Goal: Communication & Community: Answer question/provide support

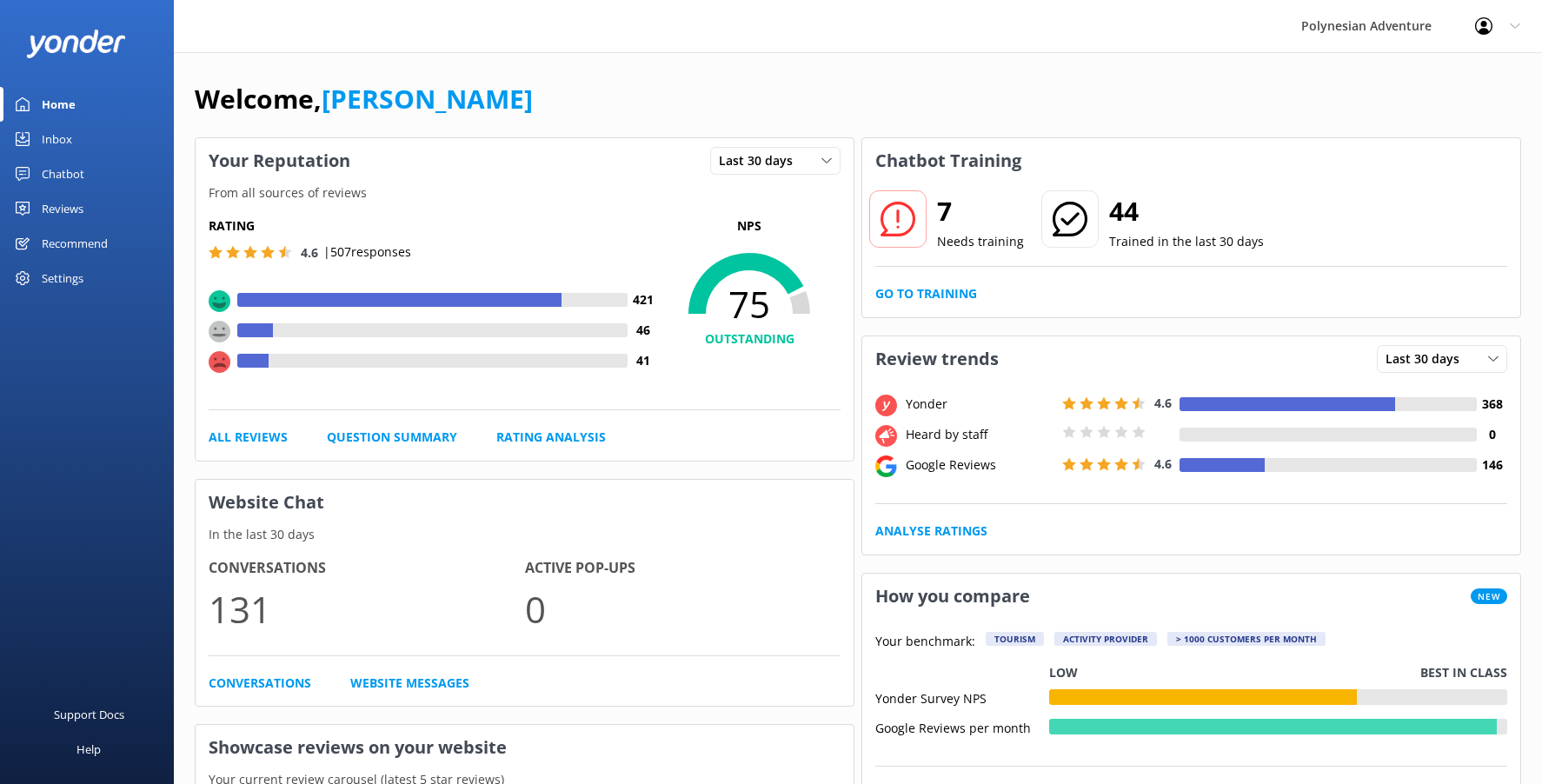
click at [79, 198] on div "Reviews" at bounding box center [62, 208] width 42 height 35
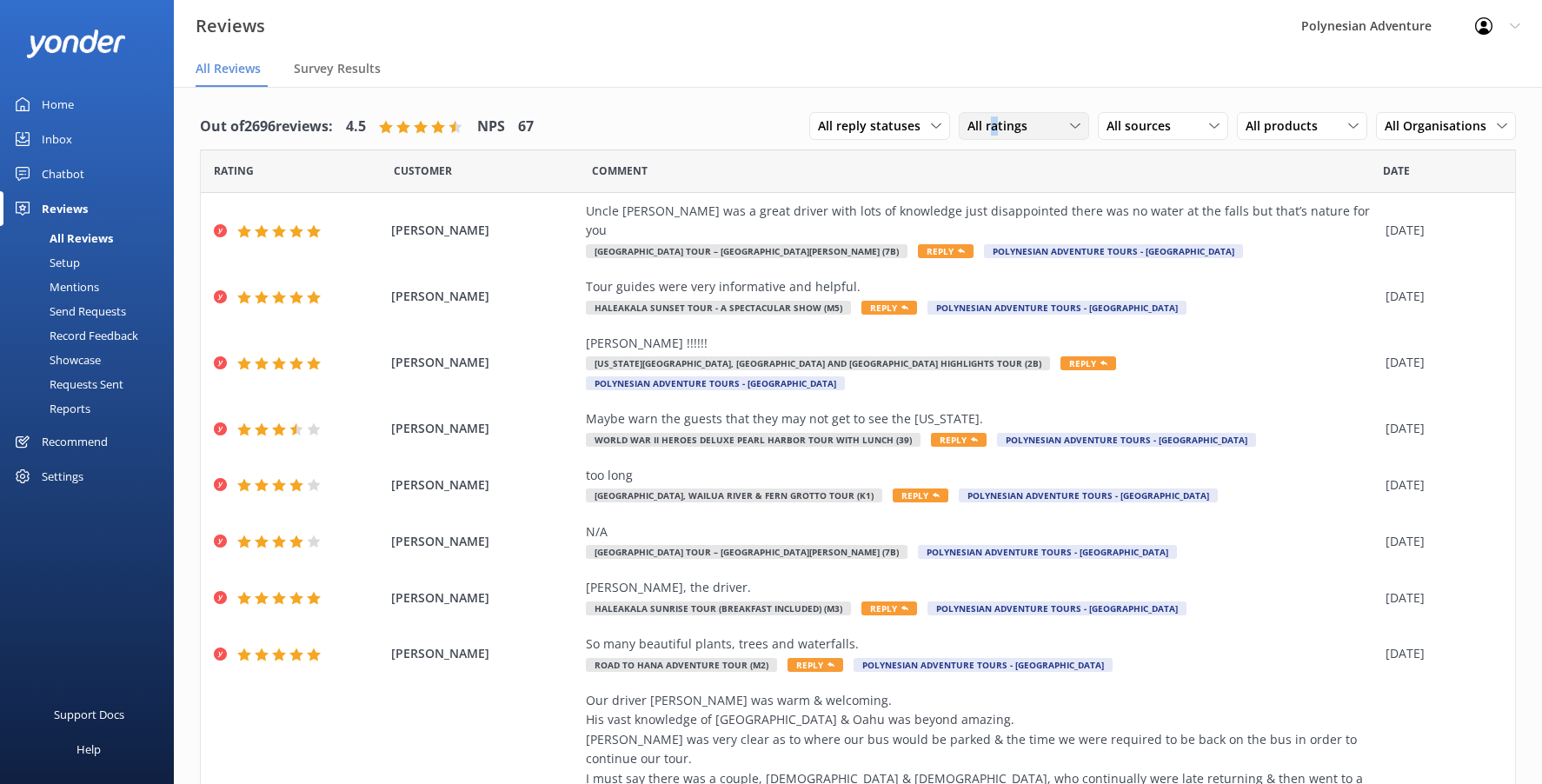
click at [984, 129] on span "All ratings" at bounding box center [1002, 126] width 71 height 19
click at [1023, 259] on div "Detractors" at bounding box center [1023, 267] width 80 height 17
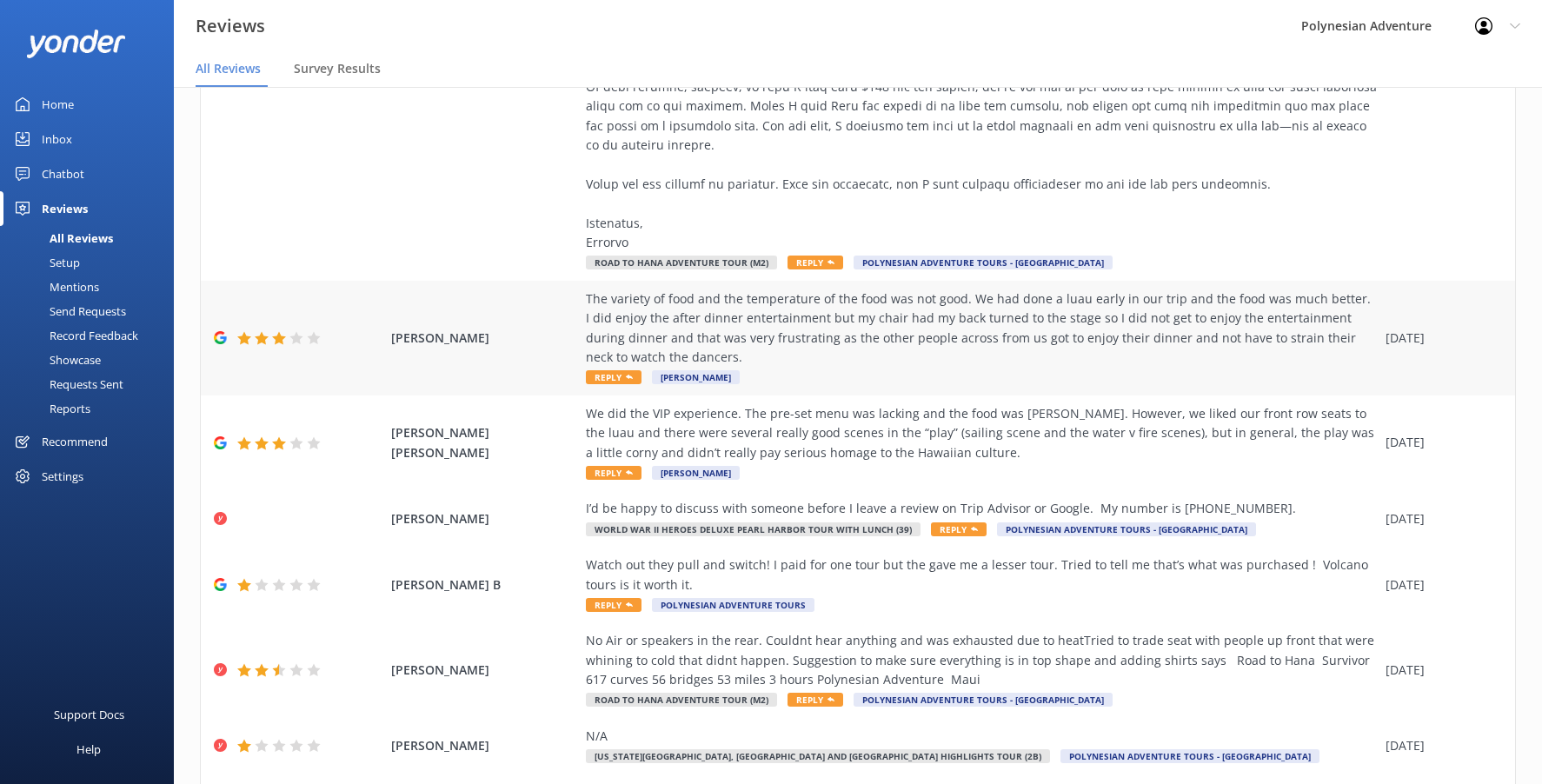
scroll to position [434, 0]
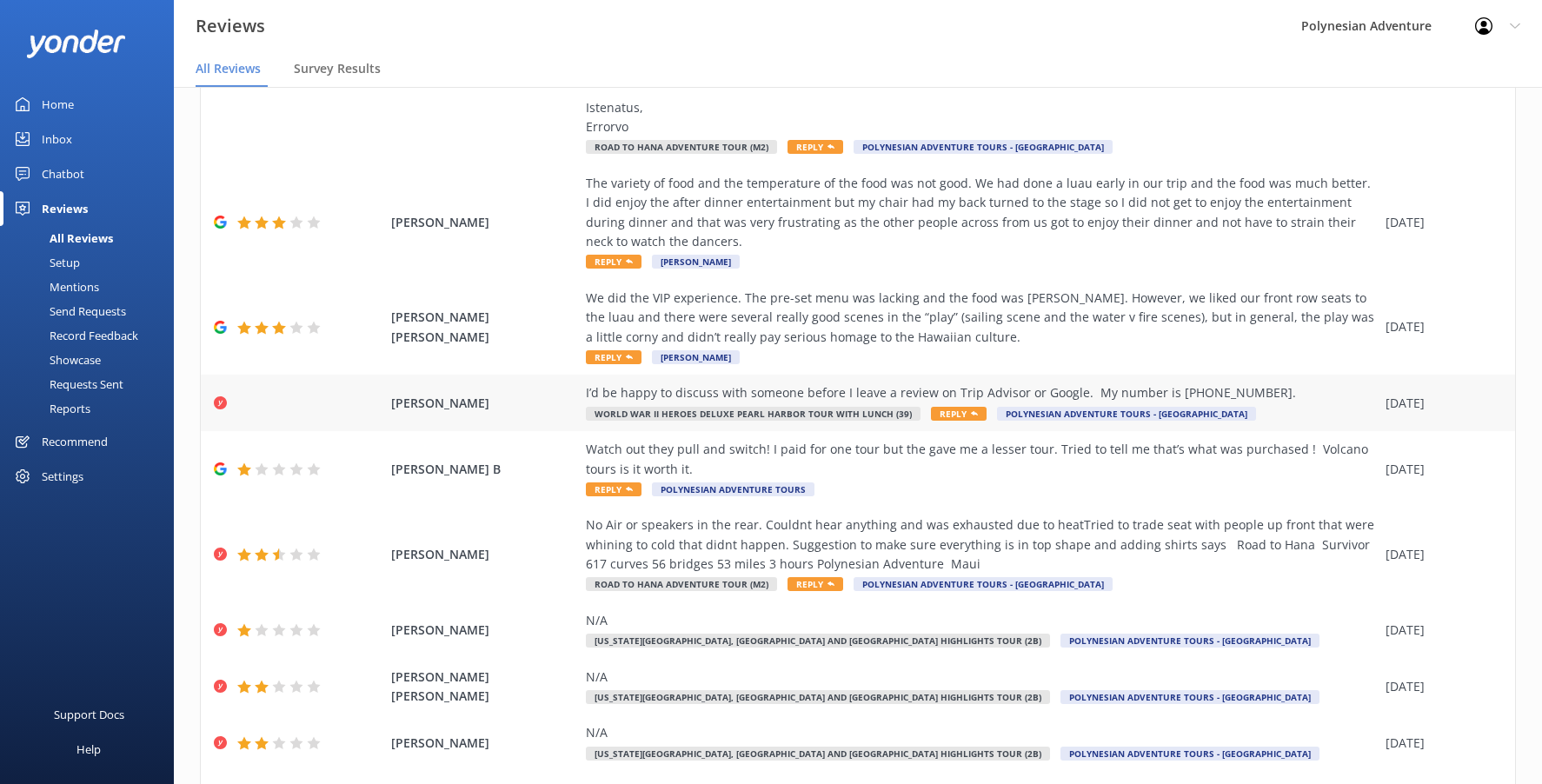
click at [517, 409] on span "[PERSON_NAME]" at bounding box center [485, 403] width 186 height 19
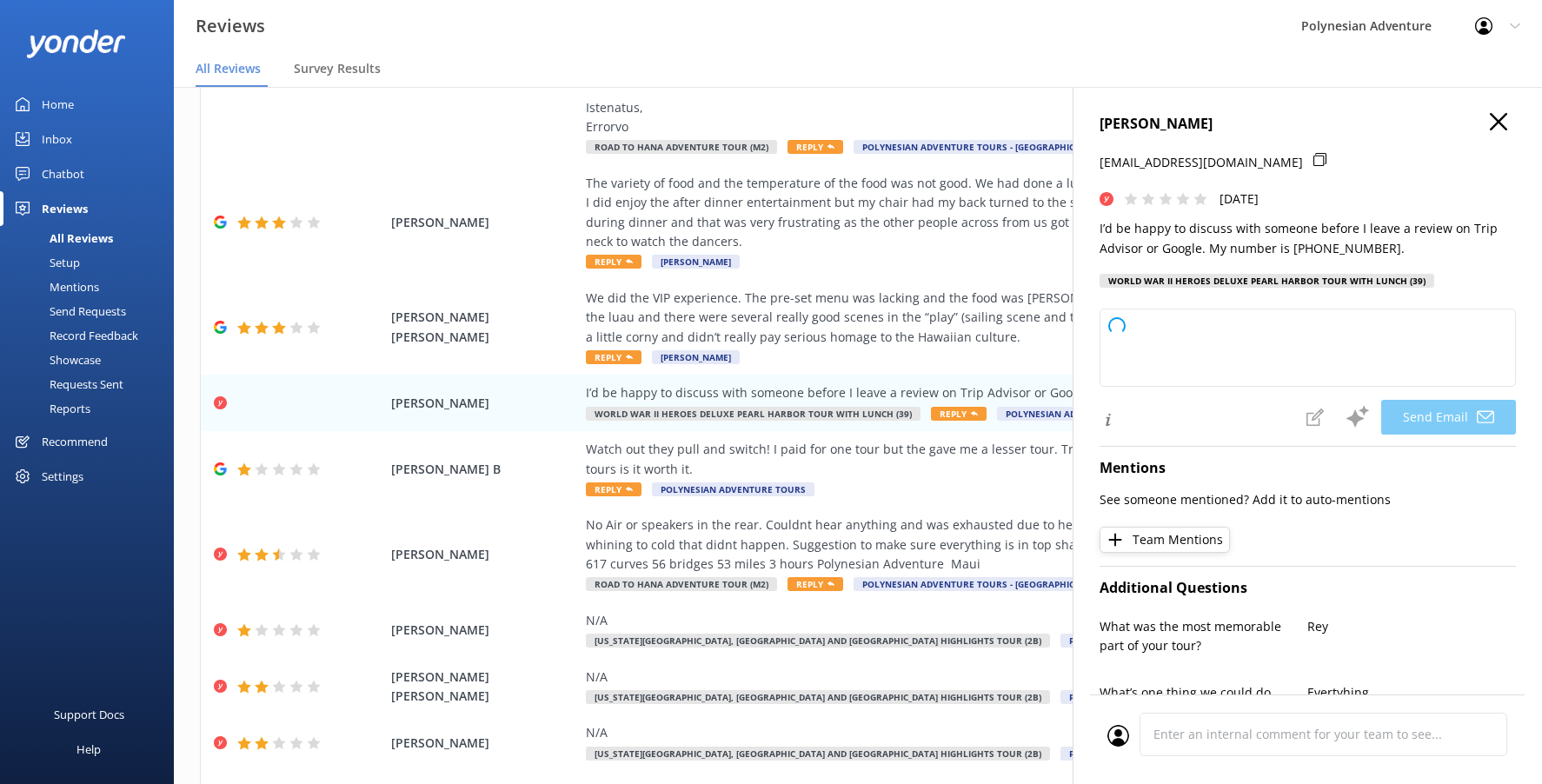
type textarea "Hi [PERSON_NAME], Thank you for reaching out and sharing your feedback. We’re v…"
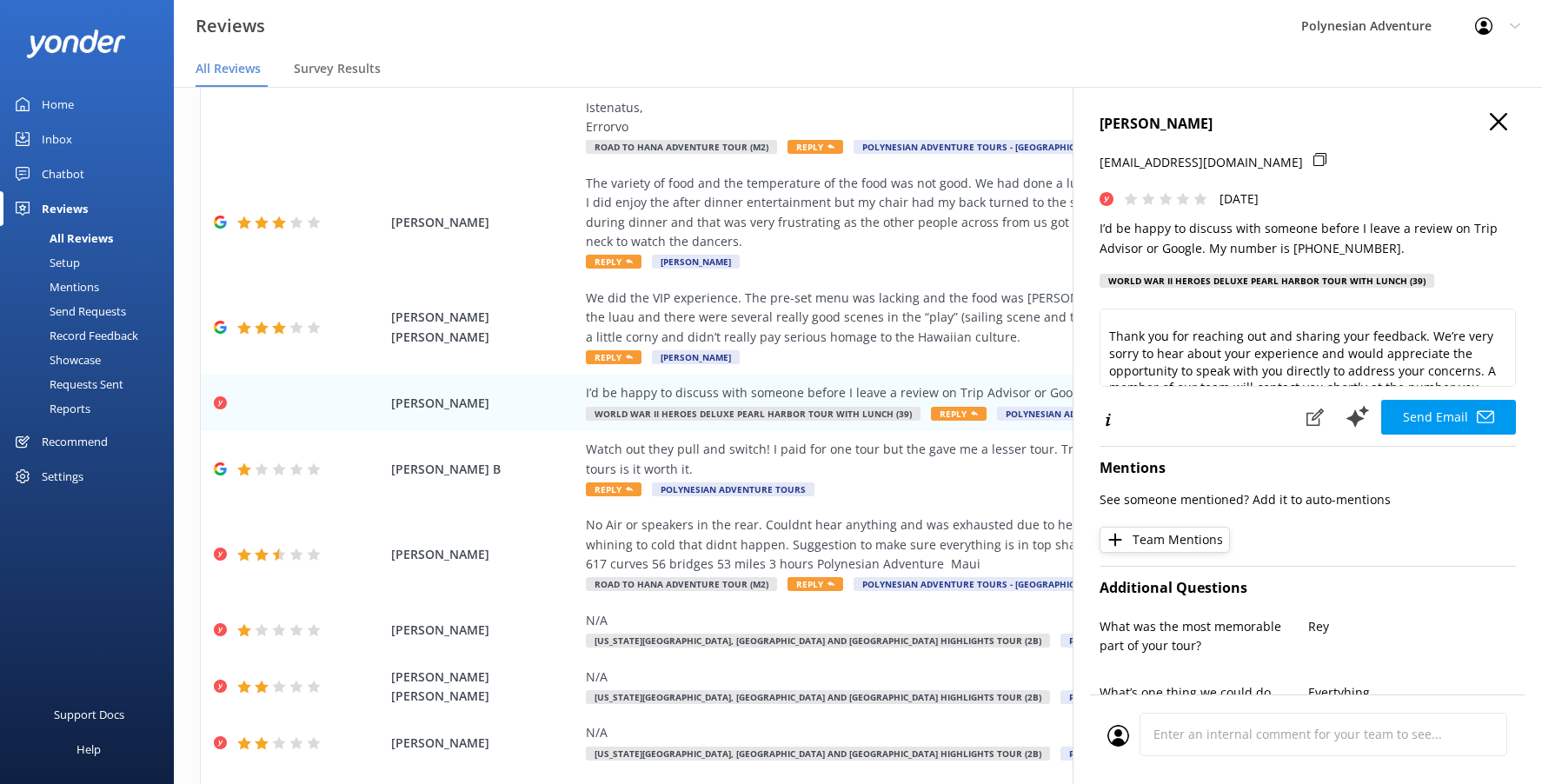
scroll to position [0, 0]
click at [1490, 122] on icon "button" at bounding box center [1498, 122] width 17 height 17
